Goal: Task Accomplishment & Management: Manage account settings

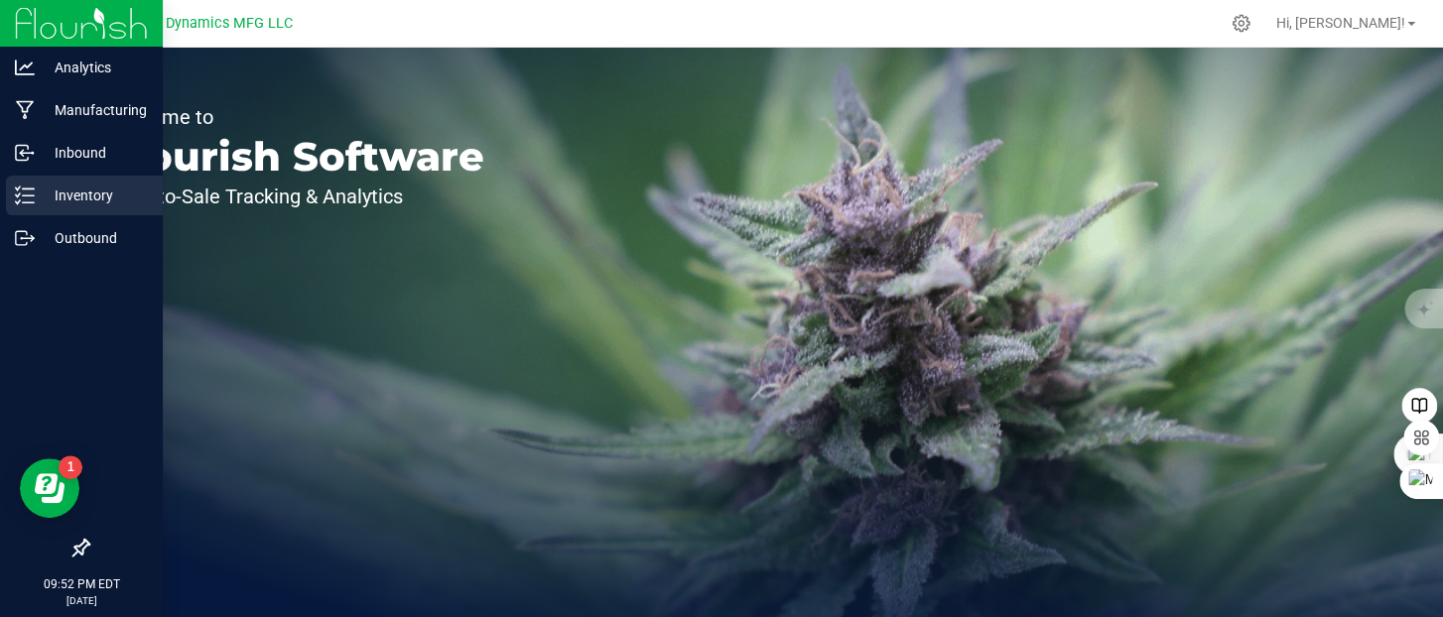
click at [9, 193] on div "Inventory" at bounding box center [84, 196] width 157 height 40
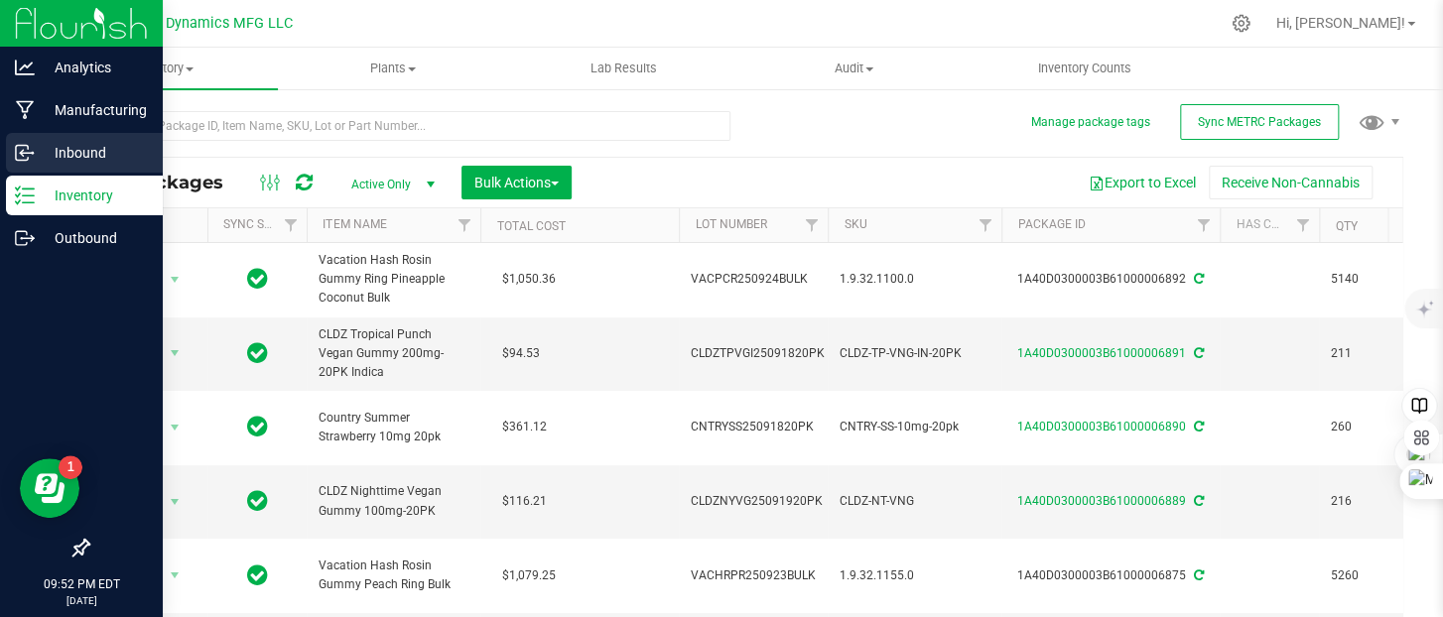
click at [31, 153] on line at bounding box center [26, 153] width 12 height 0
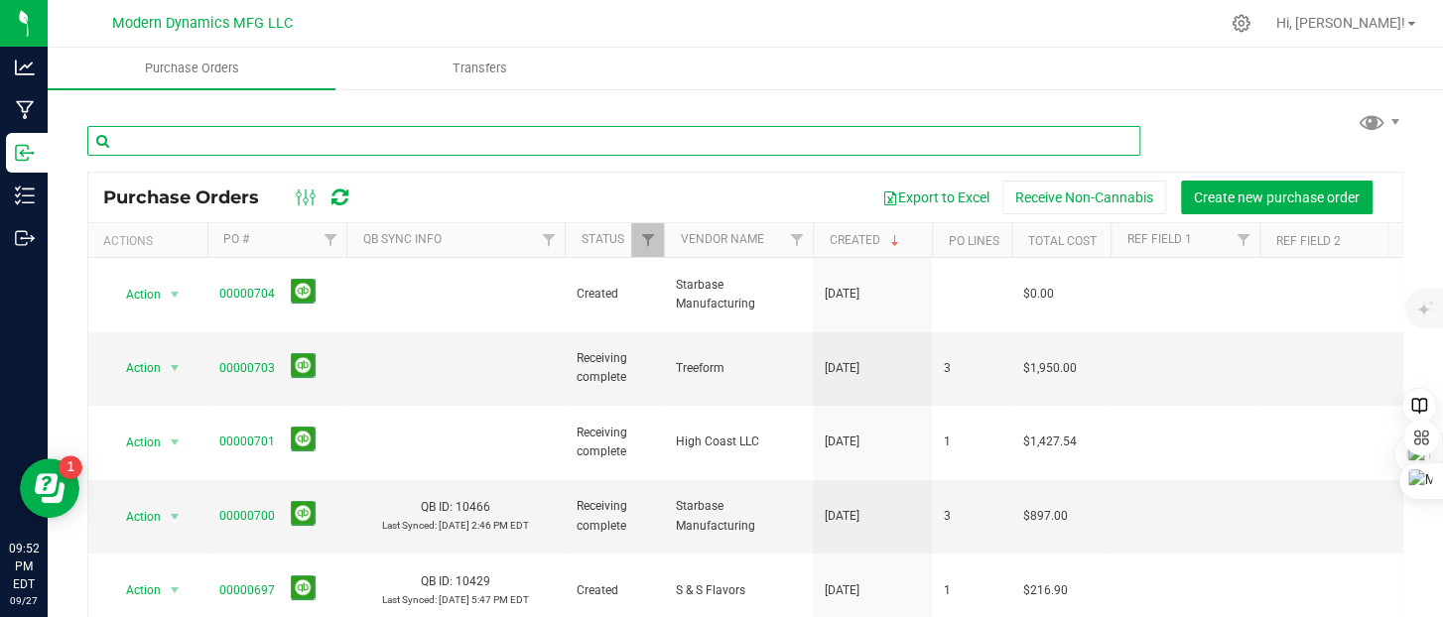
click at [604, 149] on input "text" at bounding box center [613, 141] width 1053 height 30
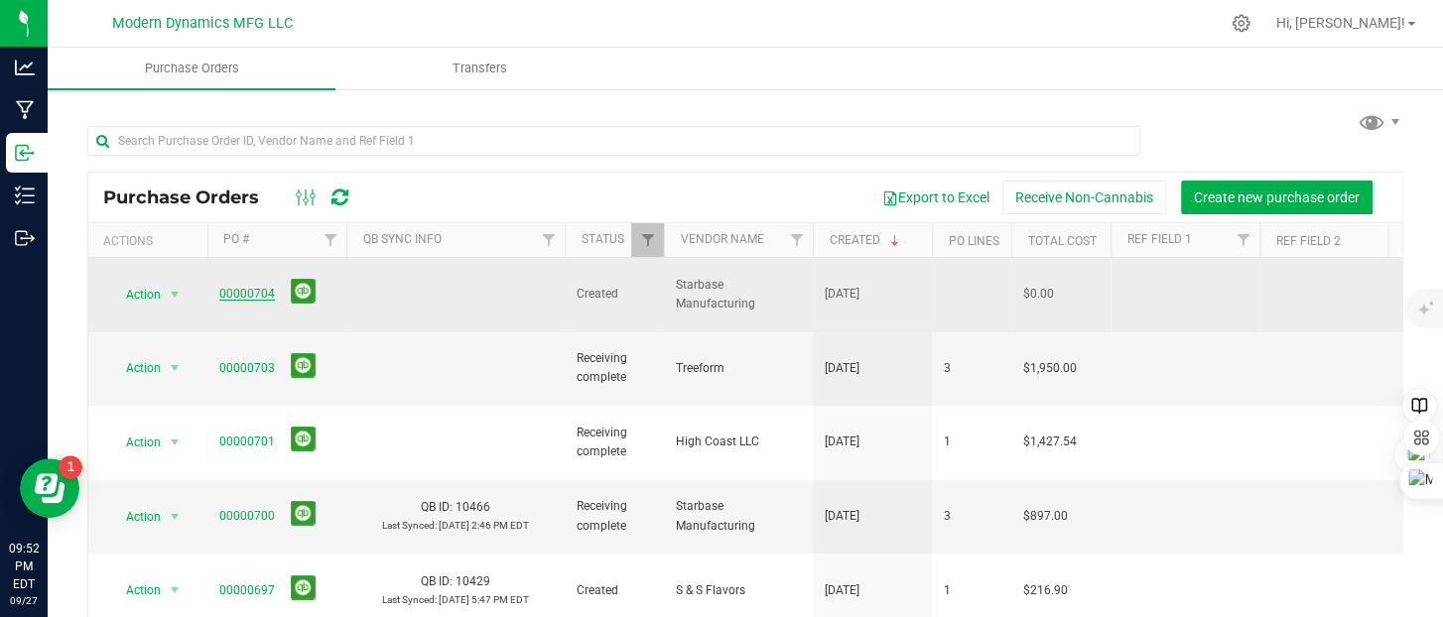
click at [245, 287] on link "00000704" at bounding box center [247, 294] width 56 height 14
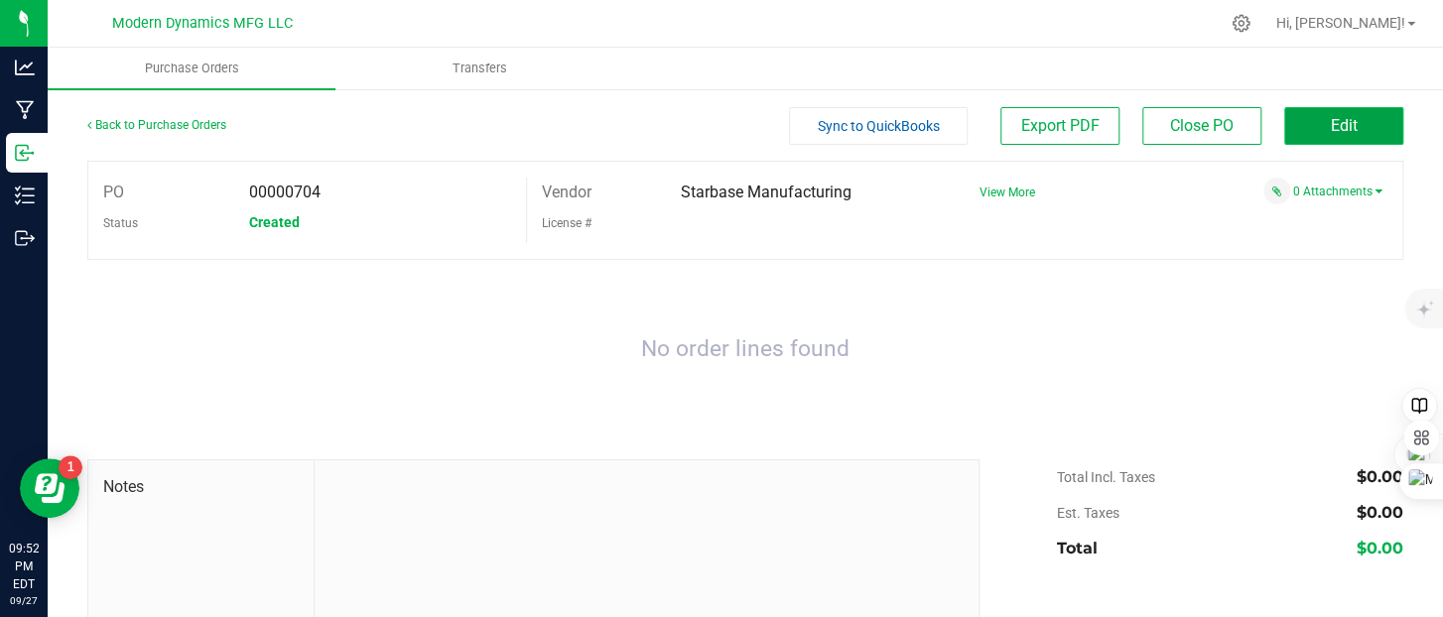
click at [1358, 134] on button "Edit" at bounding box center [1343, 126] width 119 height 38
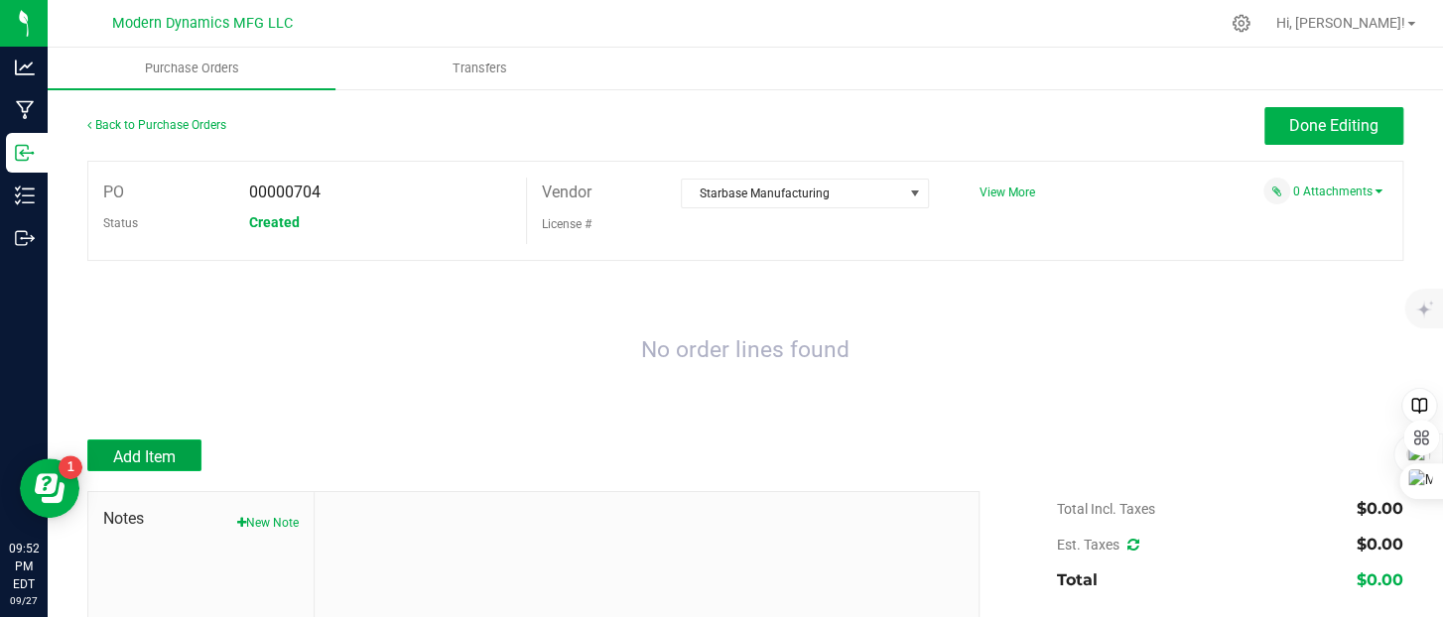
click at [147, 455] on span "Add Item" at bounding box center [144, 456] width 63 height 19
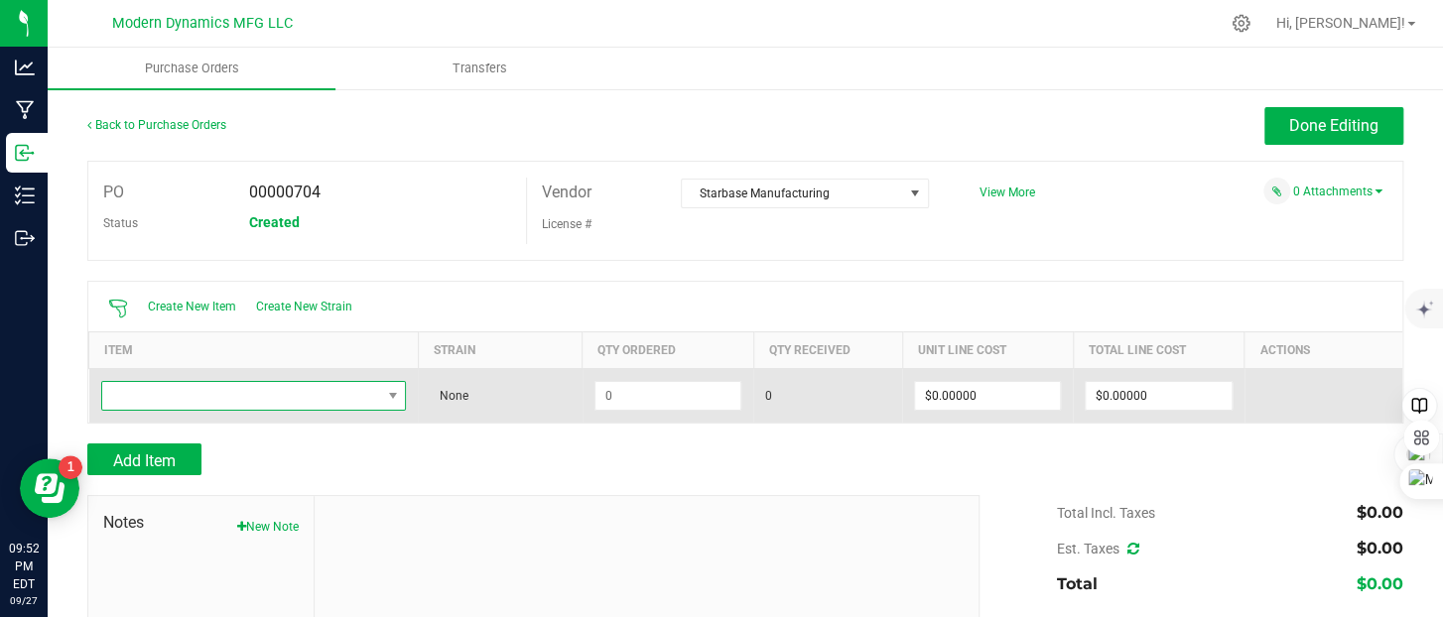
click at [183, 396] on span "NO DATA FOUND" at bounding box center [241, 396] width 279 height 28
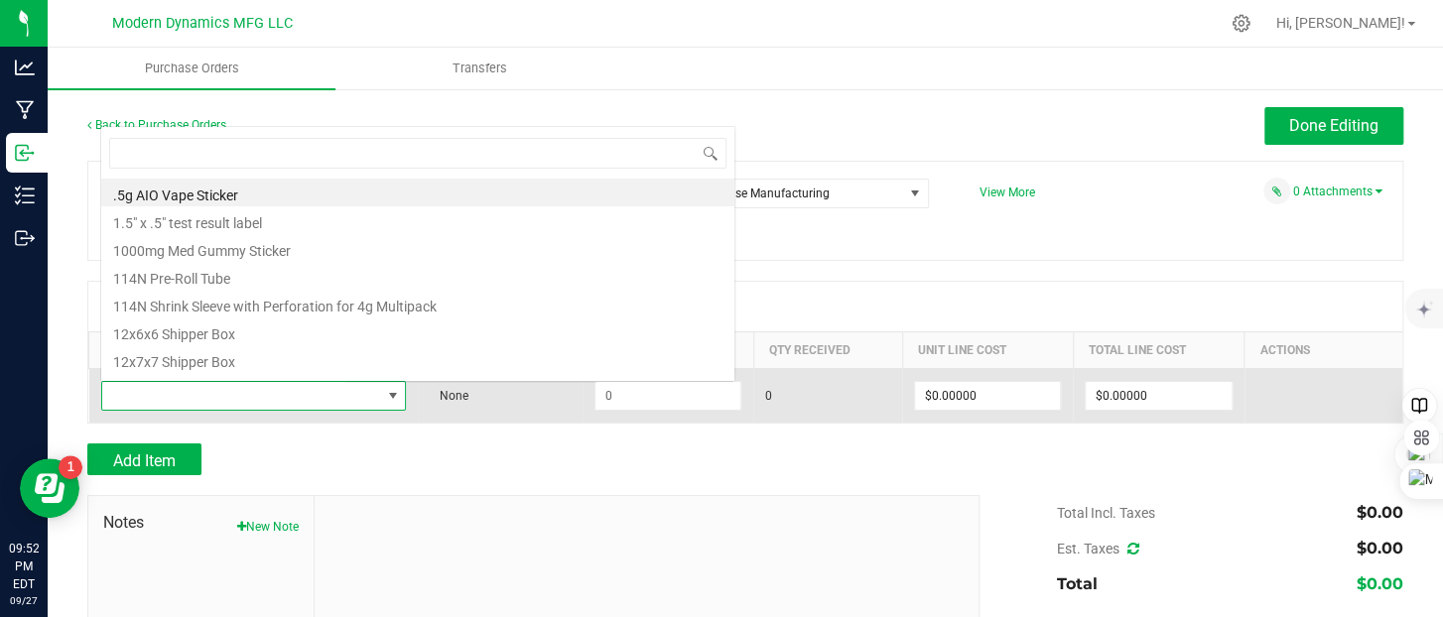
scroll to position [29, 298]
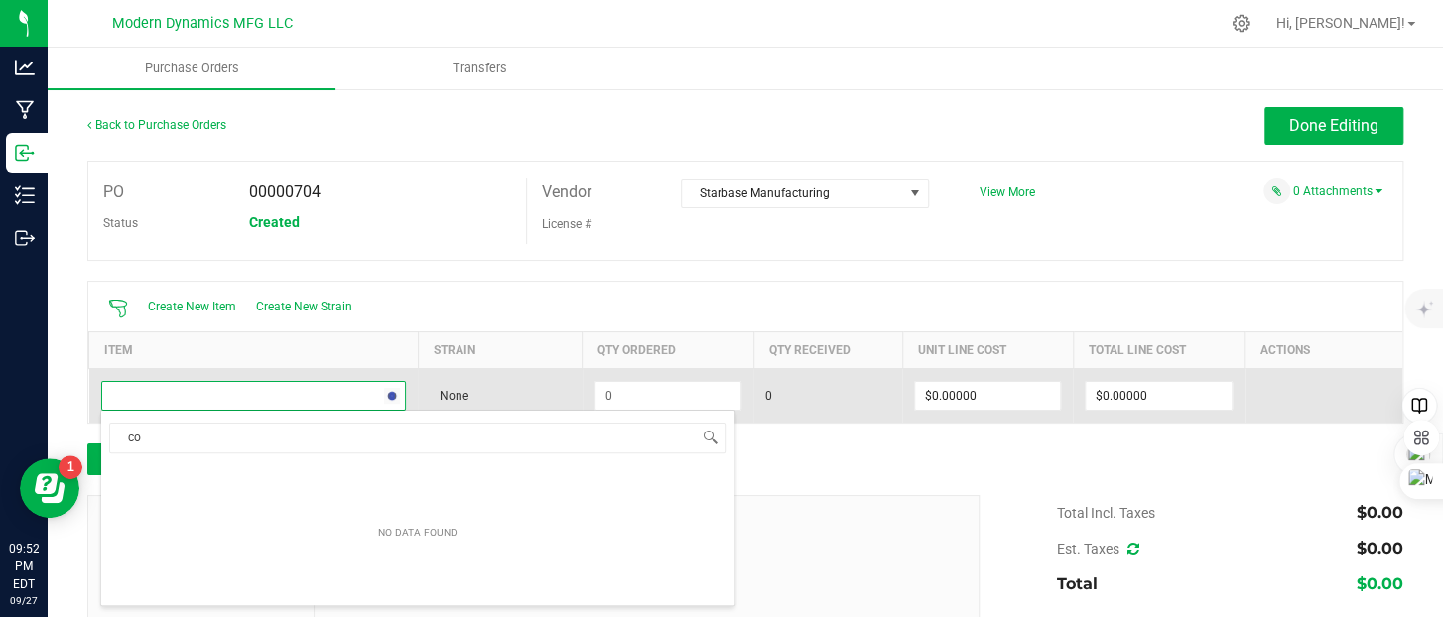
type input "c"
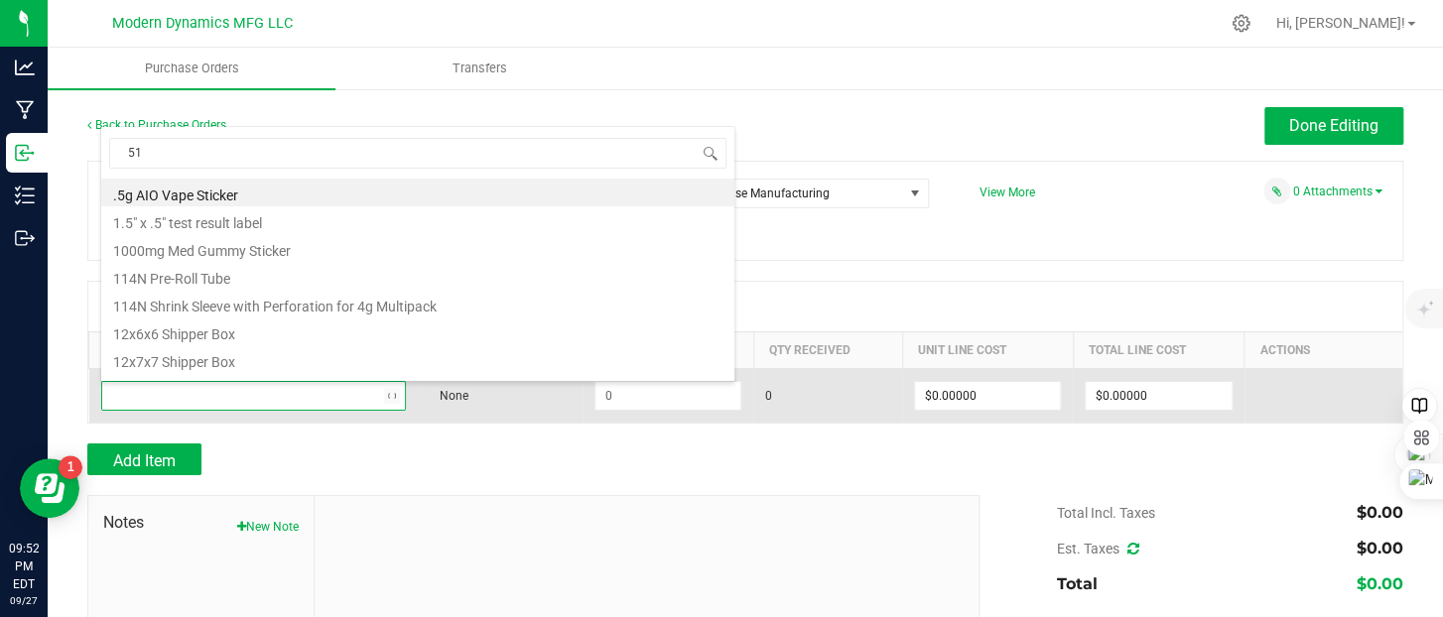
type input "510"
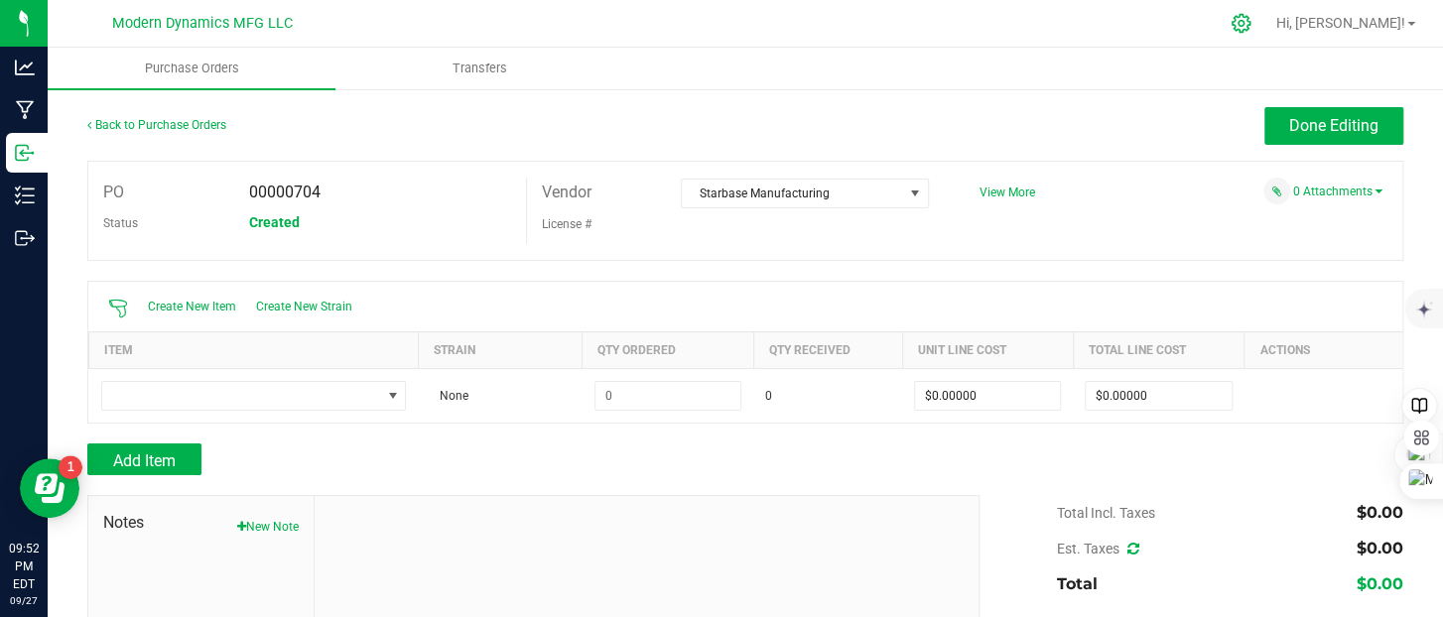
click at [1250, 21] on icon at bounding box center [1240, 23] width 19 height 19
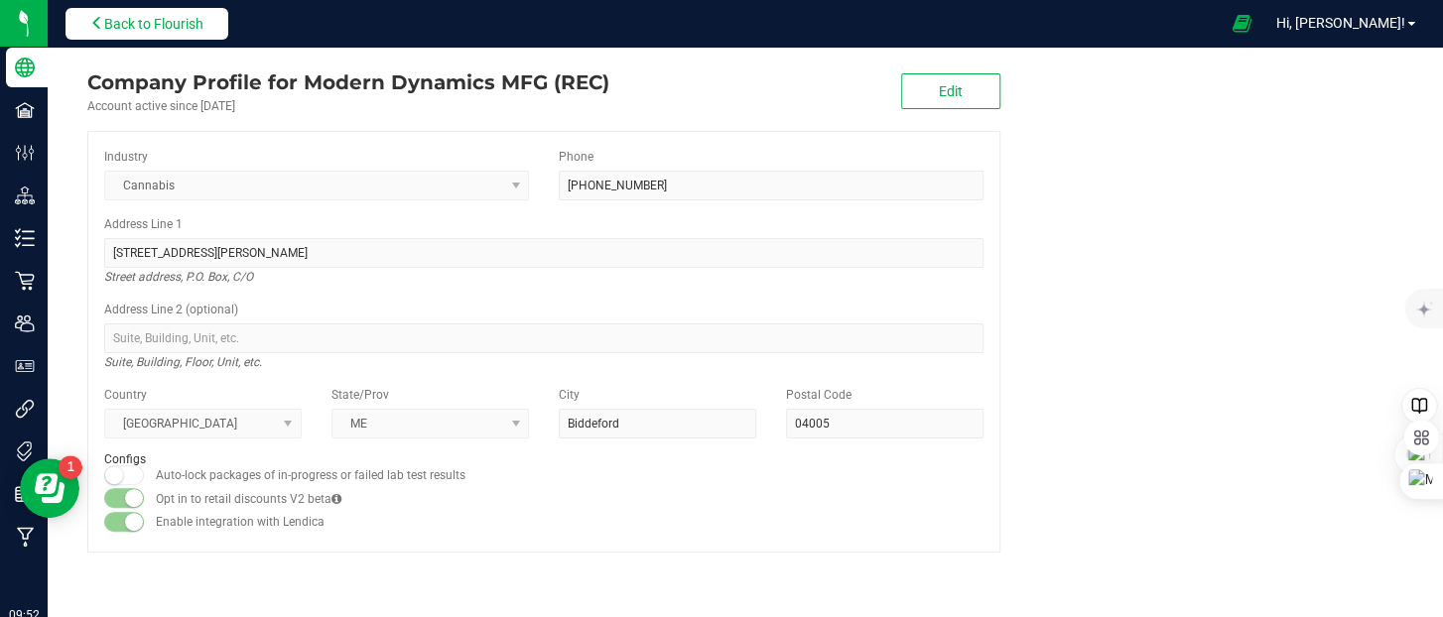
click at [127, 28] on span "Back to Flourish" at bounding box center [153, 24] width 99 height 16
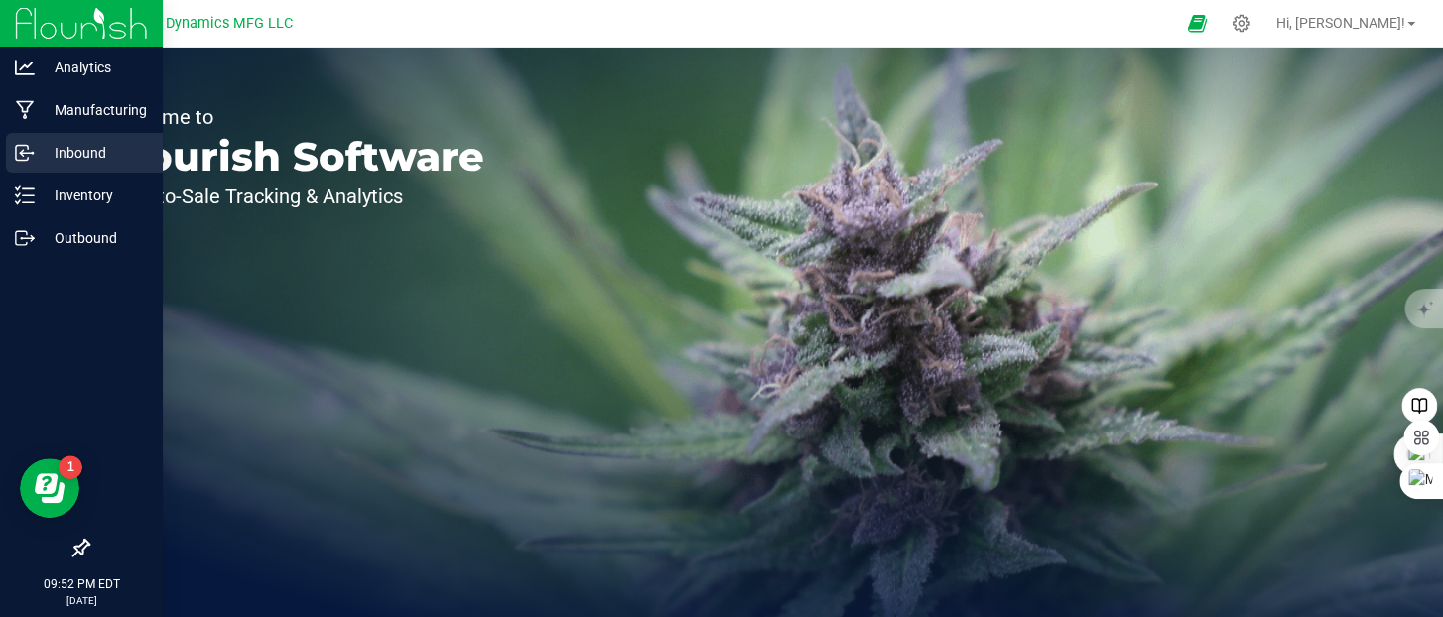
click at [23, 154] on icon at bounding box center [25, 153] width 20 height 20
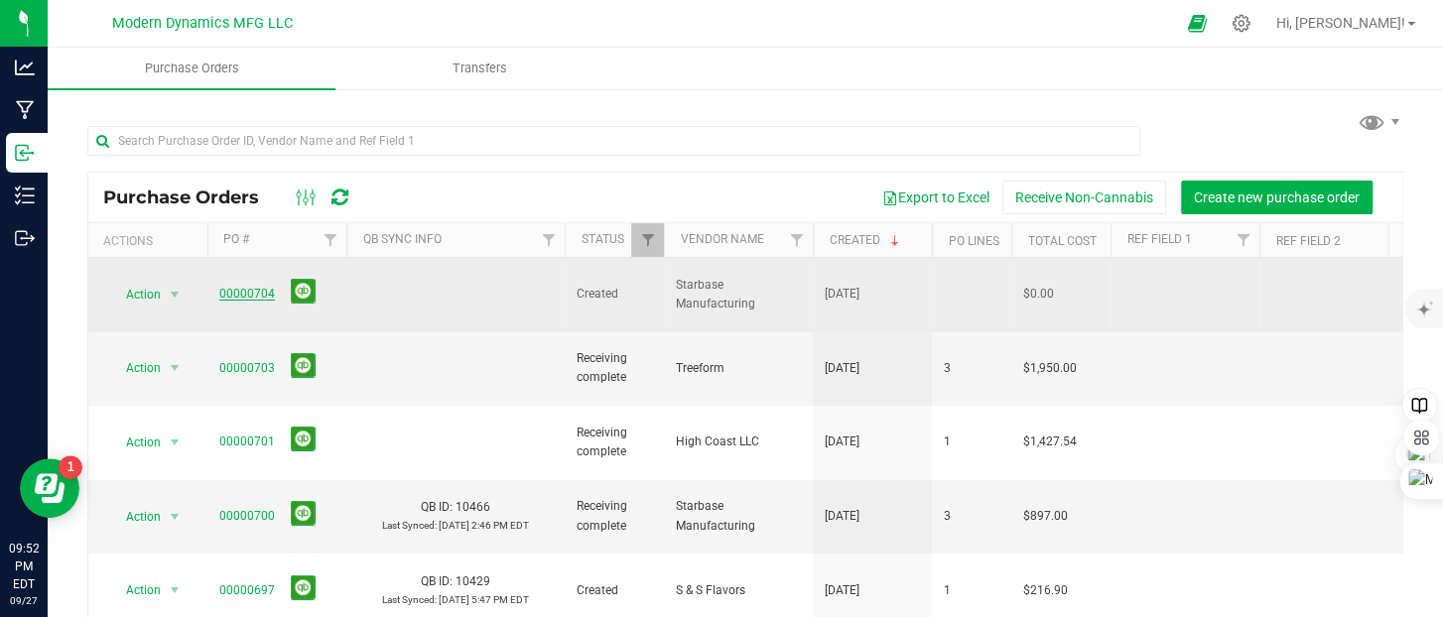
click at [254, 287] on link "00000704" at bounding box center [247, 294] width 56 height 14
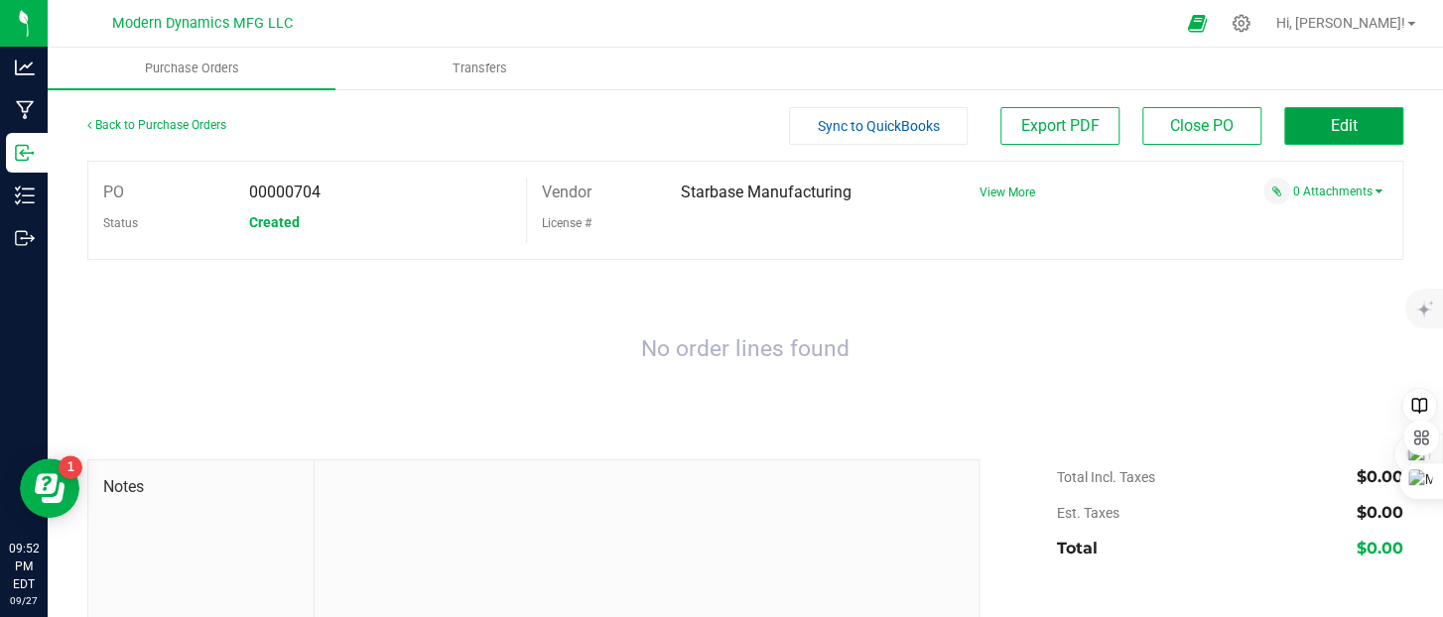
click at [1298, 132] on button "Edit" at bounding box center [1343, 126] width 119 height 38
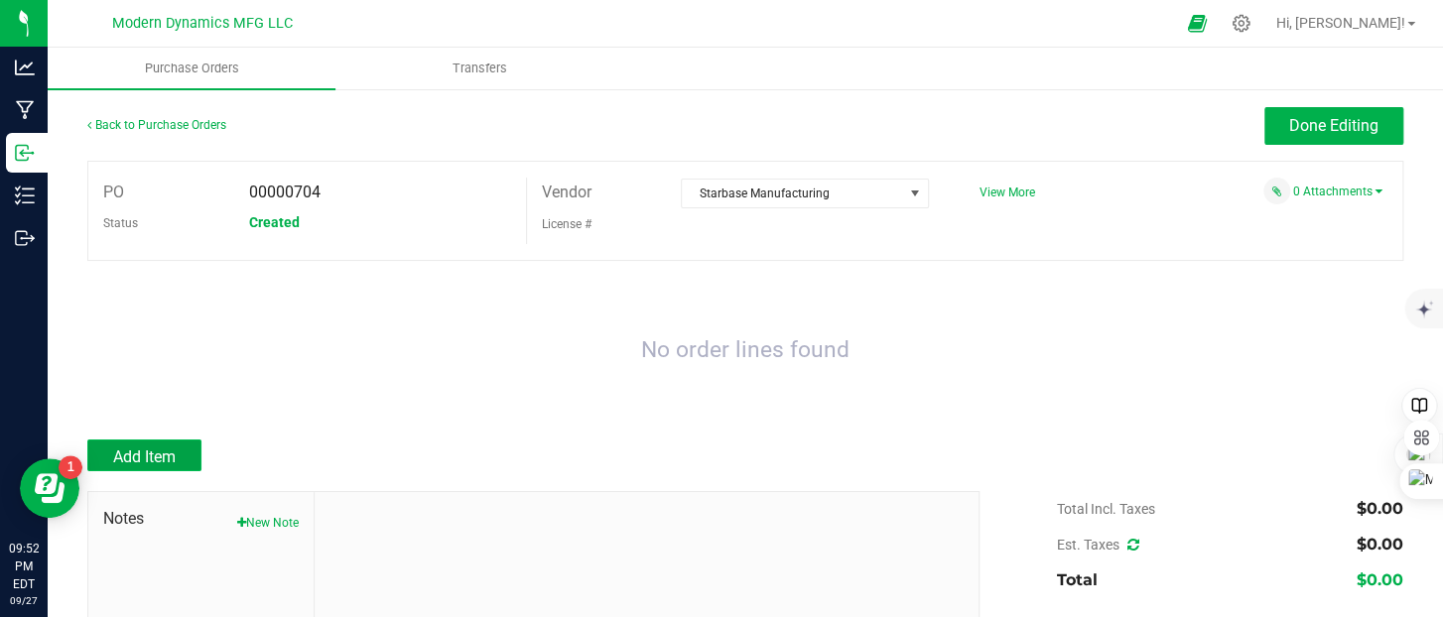
click at [171, 456] on span "Add Item" at bounding box center [144, 456] width 63 height 19
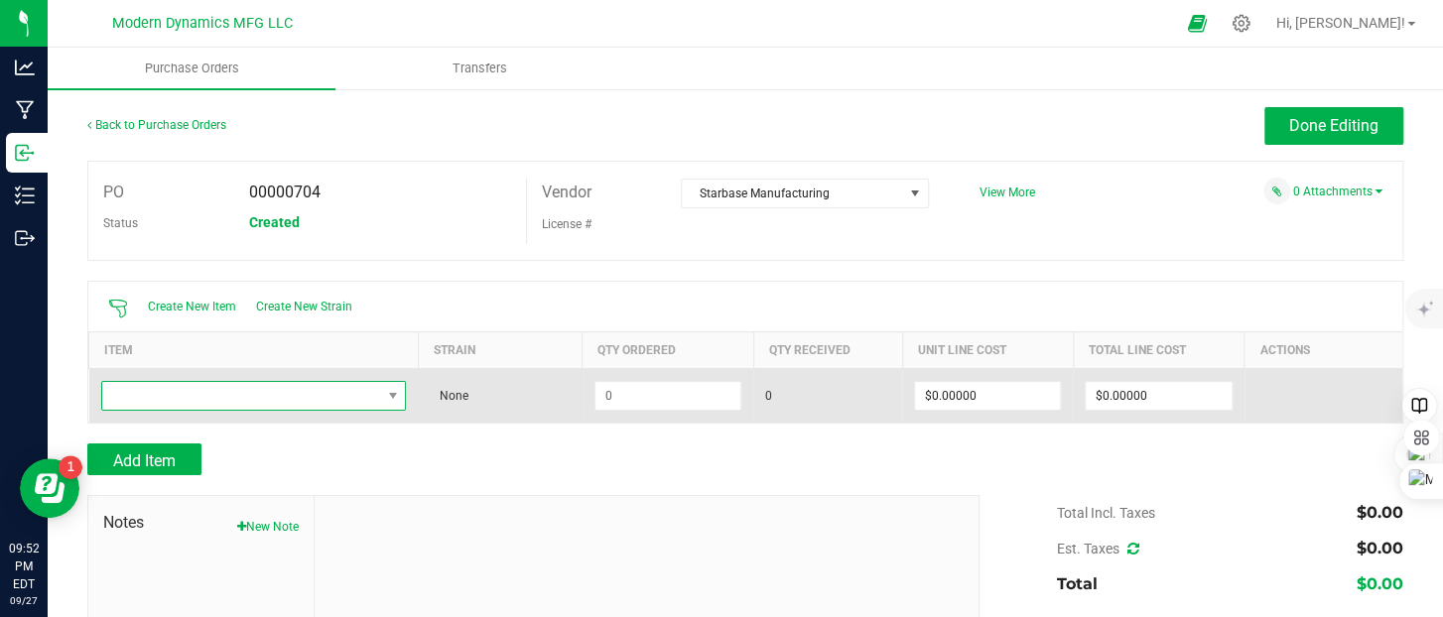
click at [208, 398] on span "NO DATA FOUND" at bounding box center [241, 396] width 279 height 28
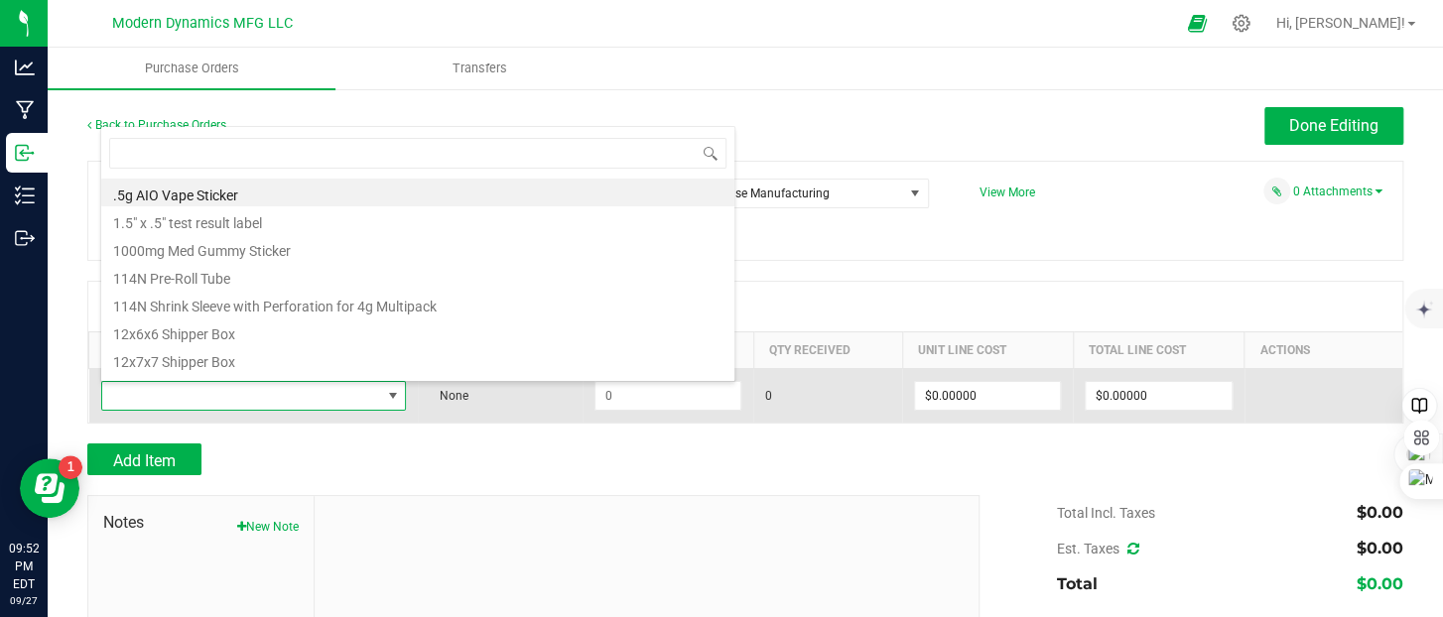
scroll to position [29, 298]
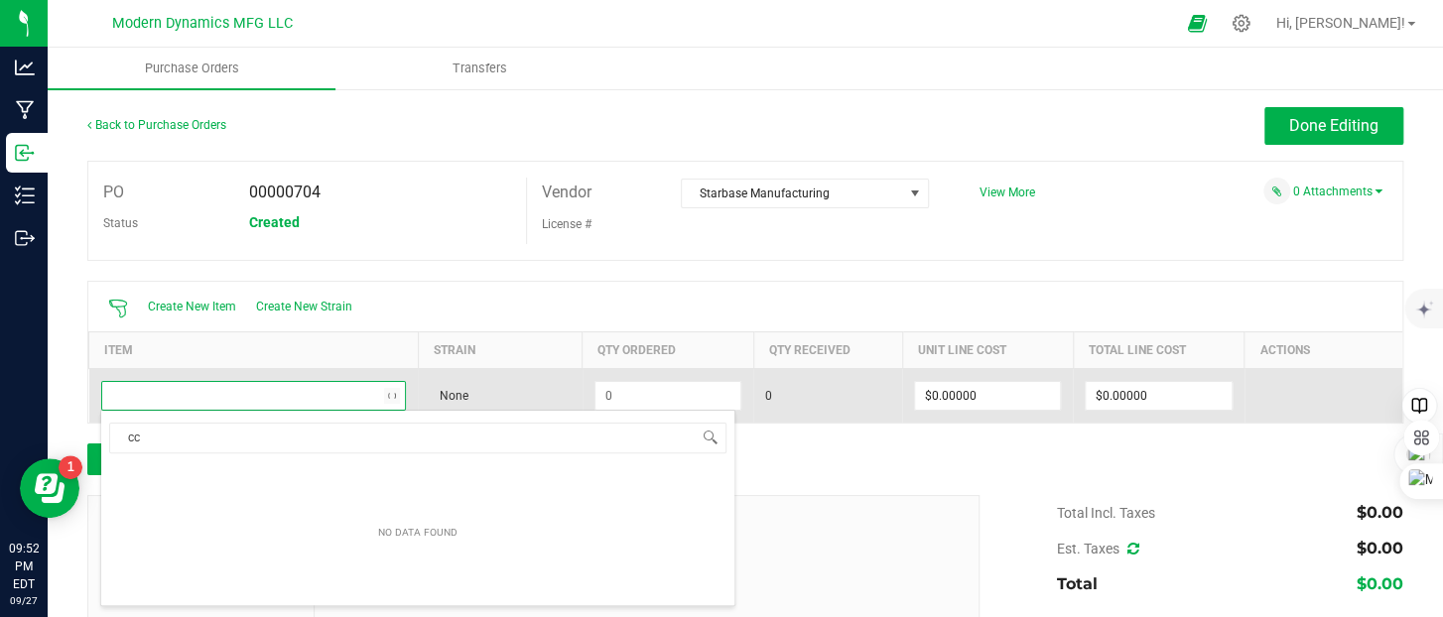
type input "c"
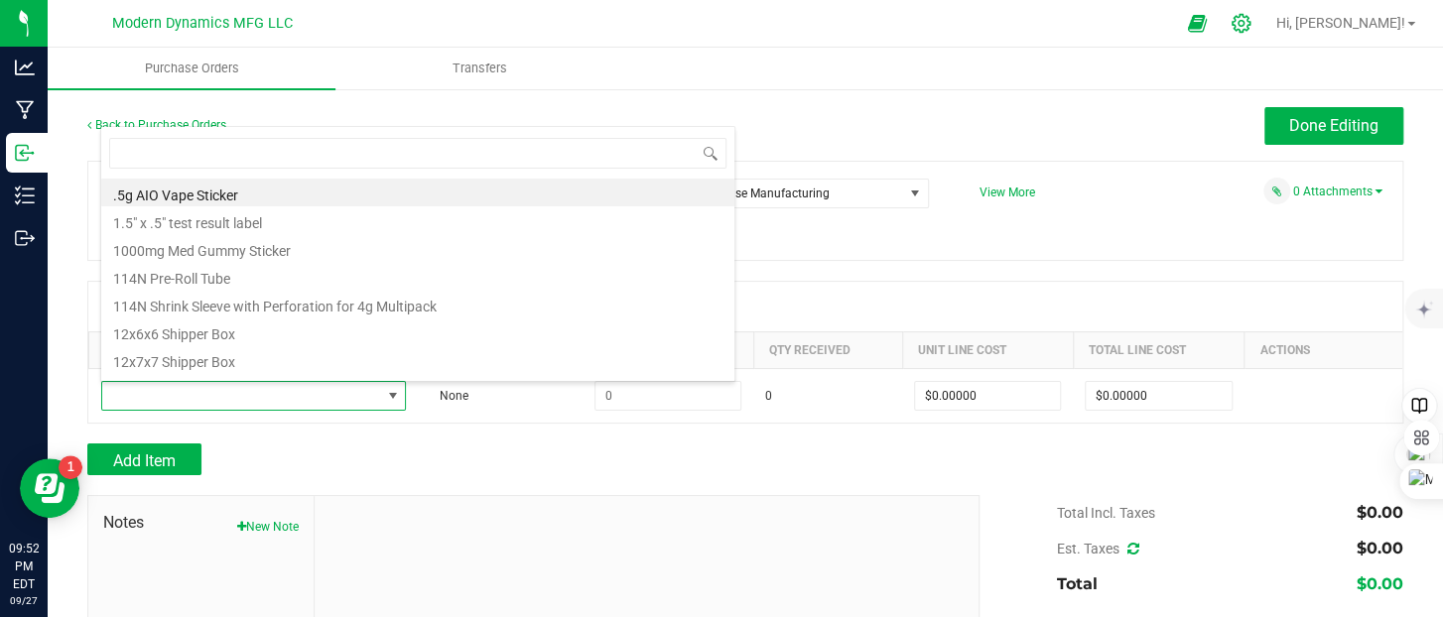
click at [1250, 17] on icon at bounding box center [1240, 23] width 19 height 19
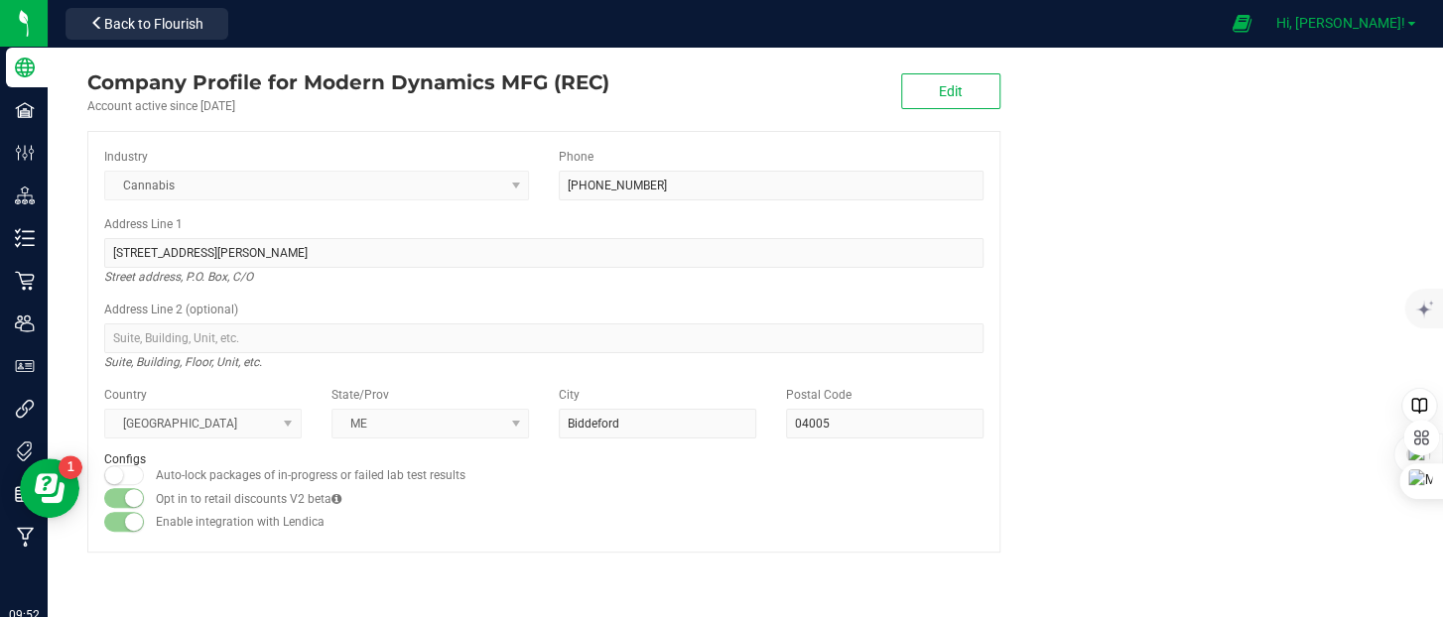
click at [1409, 25] on span at bounding box center [1411, 24] width 8 height 4
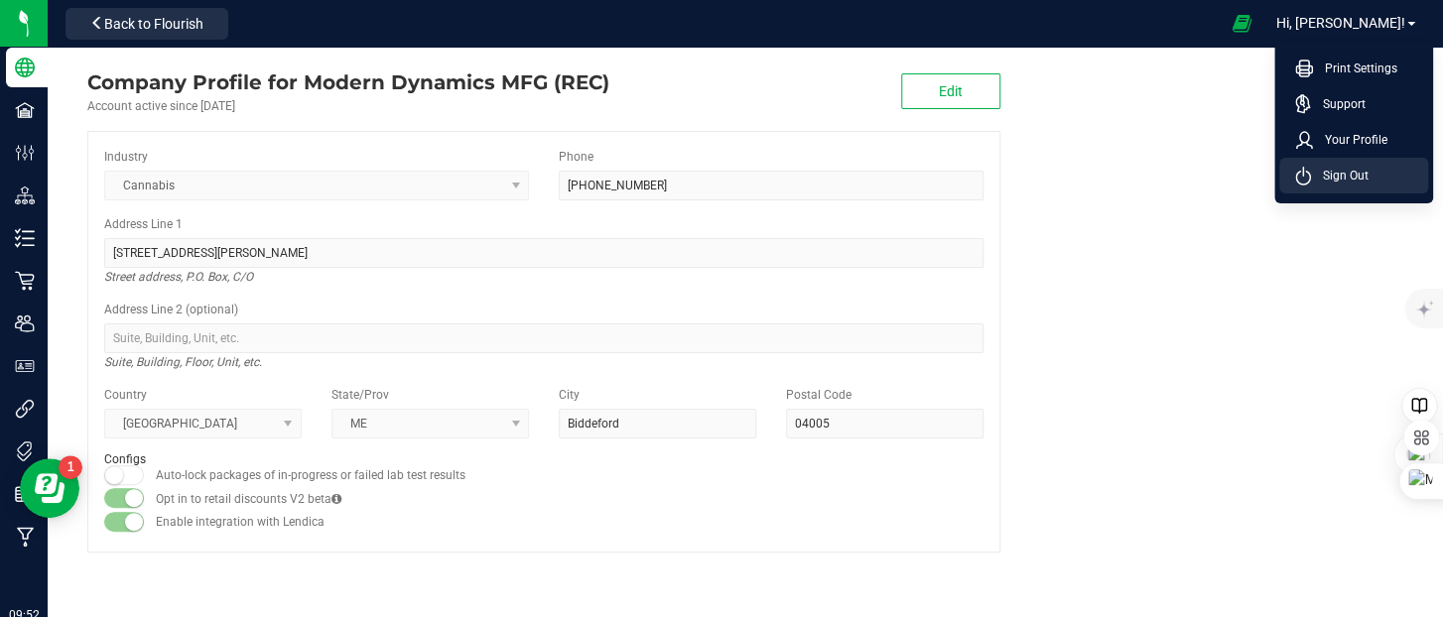
click at [1361, 174] on span "Sign Out" at bounding box center [1340, 176] width 58 height 20
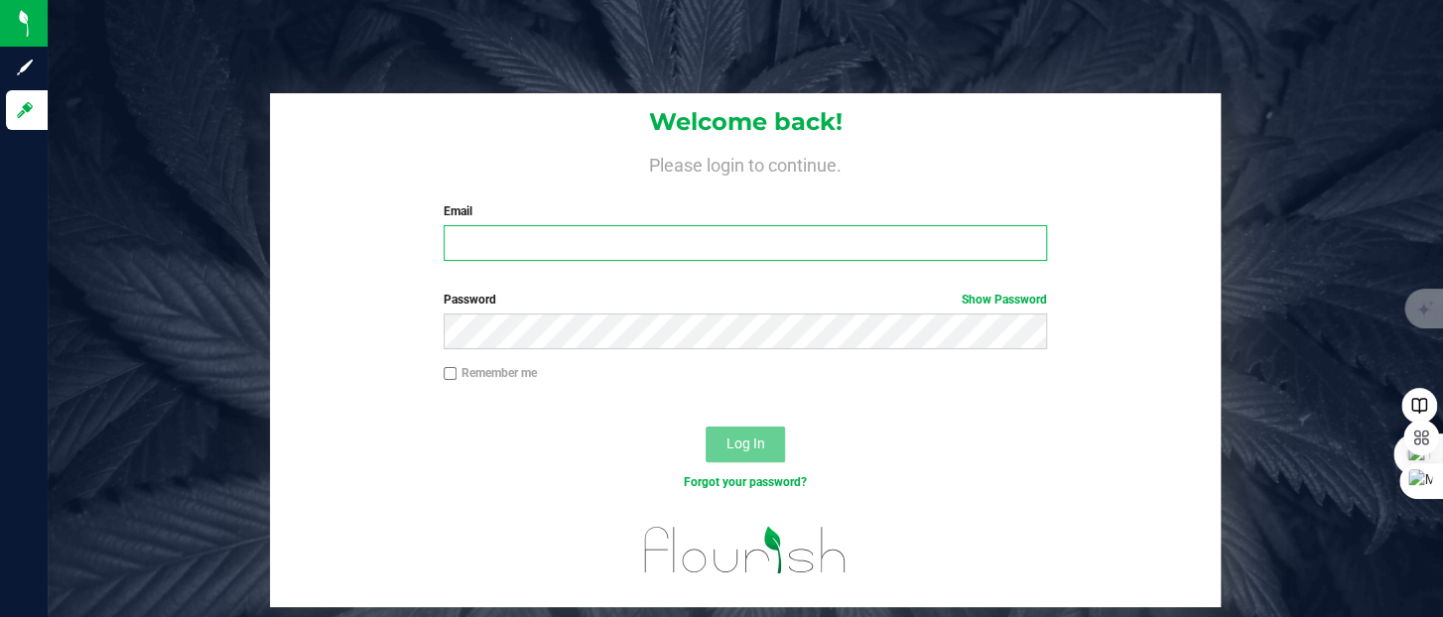
click at [530, 245] on input "Email" at bounding box center [745, 243] width 603 height 36
type input "[PERSON_NAME][EMAIL_ADDRESS][DOMAIN_NAME]"
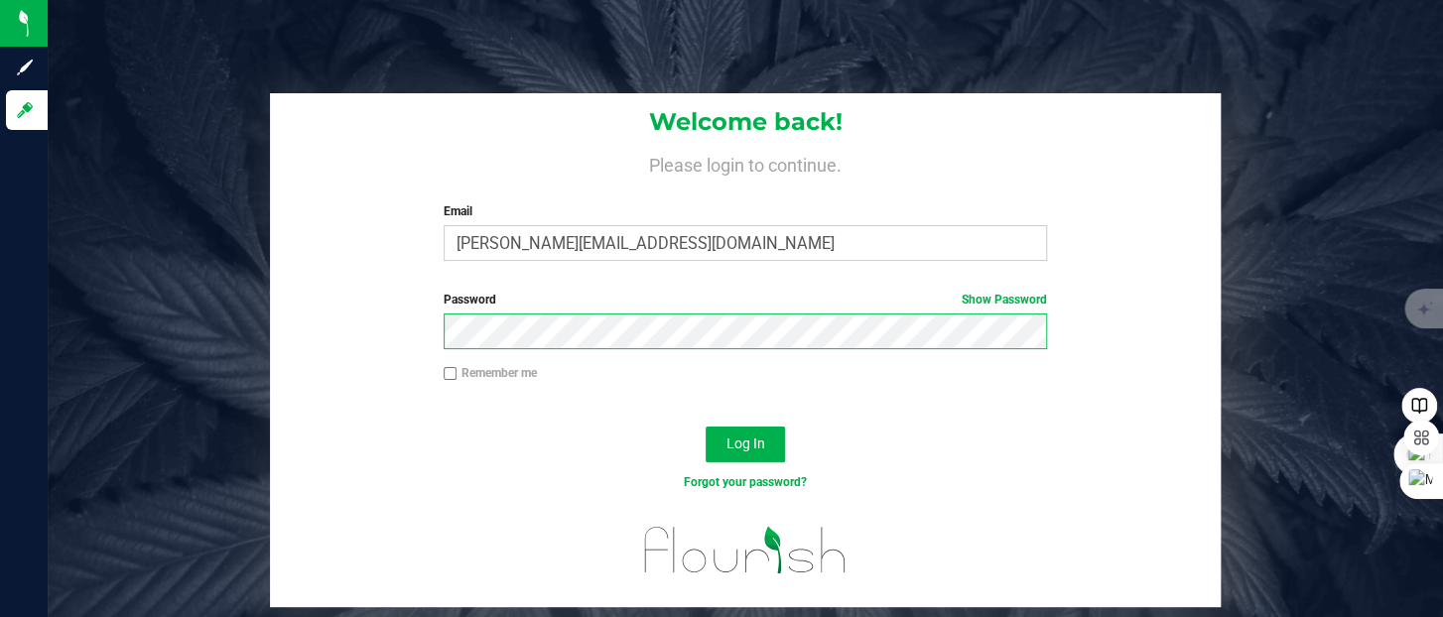
click at [705, 427] on button "Log In" at bounding box center [744, 445] width 79 height 36
